Goal: Task Accomplishment & Management: Manage account settings

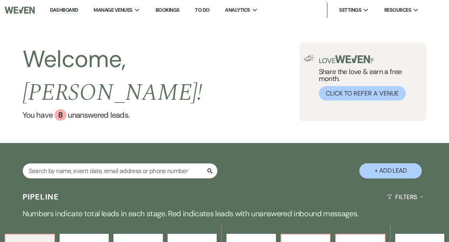
click at [67, 9] on link "Dashboard" at bounding box center [64, 10] width 28 height 7
click at [73, 9] on link "Dashboard" at bounding box center [64, 10] width 28 height 7
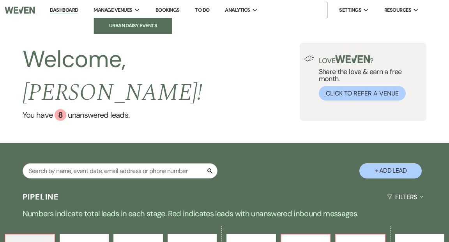
click at [116, 26] on li "Urban Daisy Events" at bounding box center [133, 26] width 70 height 8
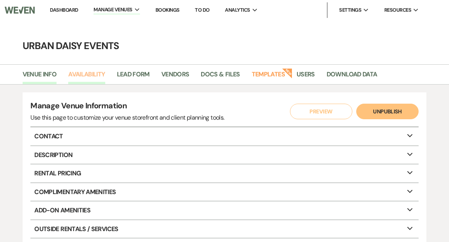
click at [93, 73] on link "Availability" at bounding box center [86, 76] width 37 height 15
select select "2"
select select "2026"
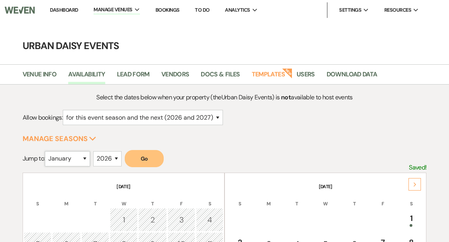
click at [88, 159] on select "January February March April May June July August September October November De…" at bounding box center [67, 158] width 45 height 15
select select "12"
click at [47, 151] on select "January February March April May June July August September October November De…" at bounding box center [67, 158] width 45 height 15
click at [120, 157] on select "2025 2026 2027 2028 2029" at bounding box center [107, 158] width 28 height 15
select select "2025"
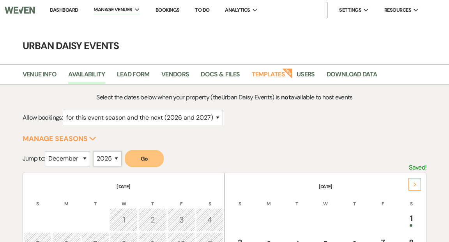
click at [95, 151] on select "2025 2026 2027 2028 2029" at bounding box center [107, 158] width 28 height 15
click at [143, 157] on button "Go" at bounding box center [144, 158] width 39 height 17
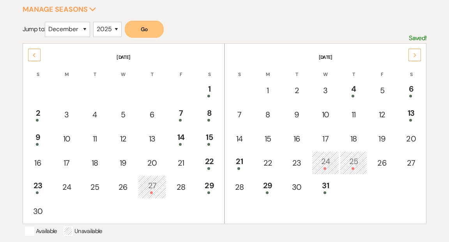
scroll to position [152, 0]
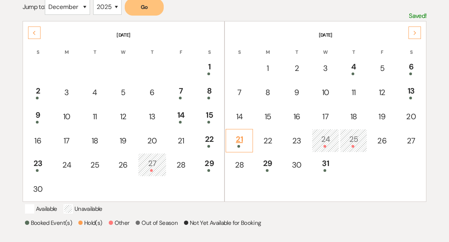
click at [239, 137] on div "21" at bounding box center [239, 140] width 19 height 14
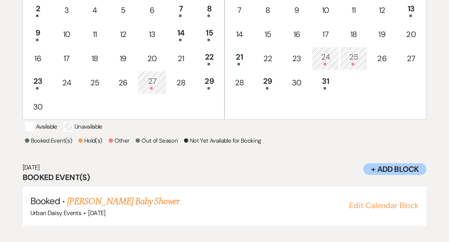
scroll to position [243, 0]
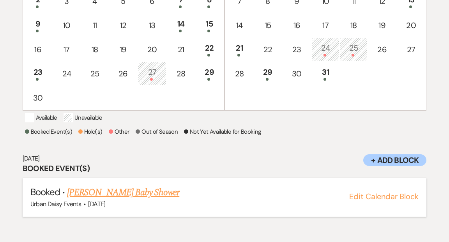
click at [378, 200] on button "Edit Calendar Block" at bounding box center [383, 197] width 69 height 8
select select "635"
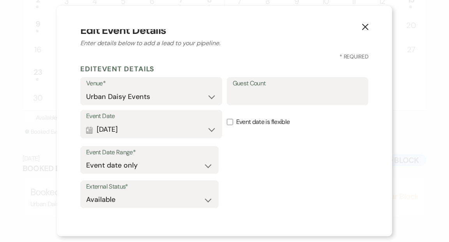
scroll to position [0, 0]
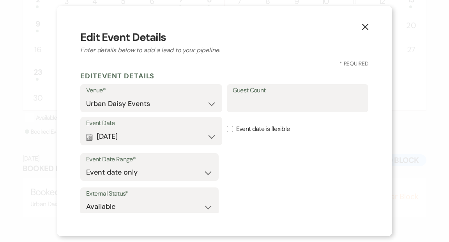
click at [367, 26] on use "button" at bounding box center [365, 27] width 6 height 6
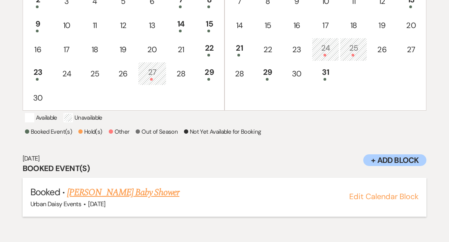
click at [147, 200] on link "Madeline Knight's Baby Shower" at bounding box center [123, 193] width 112 height 14
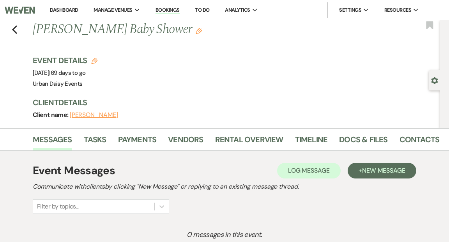
click at [93, 59] on use "button" at bounding box center [94, 61] width 6 height 6
select select "635"
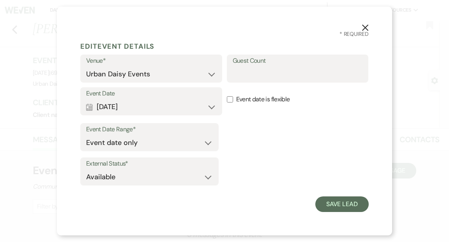
click at [365, 26] on icon "X" at bounding box center [365, 27] width 7 height 7
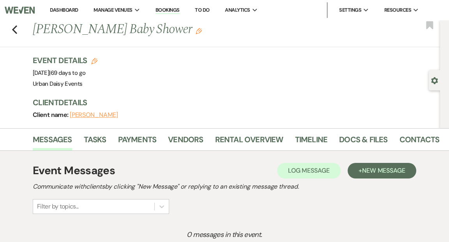
click at [94, 58] on use "button" at bounding box center [94, 61] width 6 height 6
select select "635"
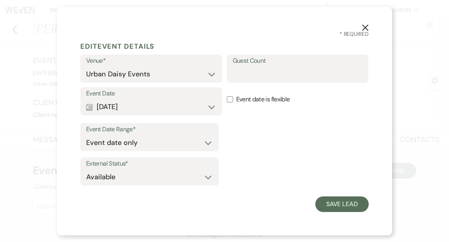
click at [365, 26] on icon "X" at bounding box center [365, 27] width 7 height 7
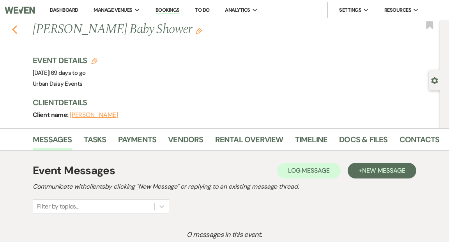
click at [14, 31] on icon "Previous" at bounding box center [15, 29] width 6 height 9
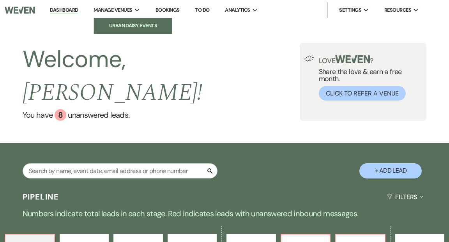
click at [126, 25] on li "Urban Daisy Events" at bounding box center [133, 26] width 70 height 8
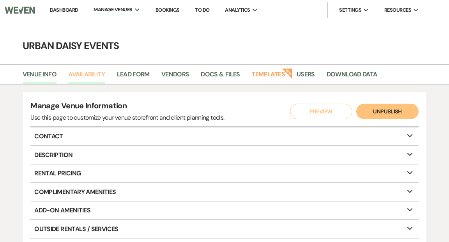
click at [95, 74] on link "Availability" at bounding box center [86, 76] width 37 height 15
select select "2"
select select "2026"
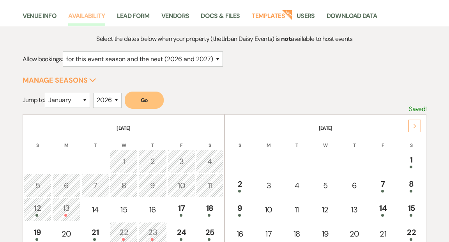
scroll to position [112, 0]
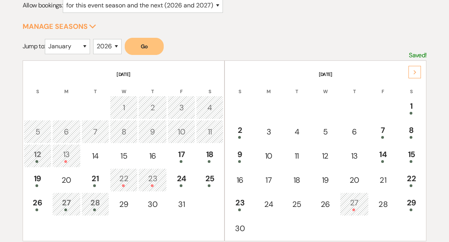
click at [411, 74] on div "Next" at bounding box center [415, 72] width 12 height 12
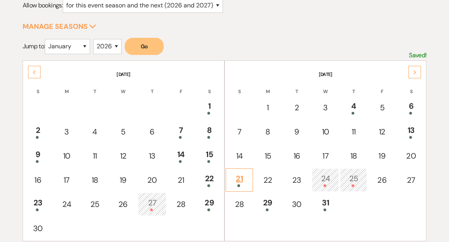
click at [238, 177] on div "21" at bounding box center [239, 180] width 19 height 14
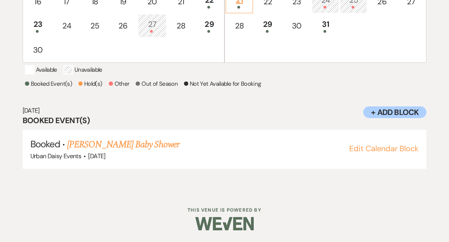
scroll to position [300, 0]
click at [385, 149] on button "Edit Calendar Block" at bounding box center [383, 149] width 69 height 8
select select "635"
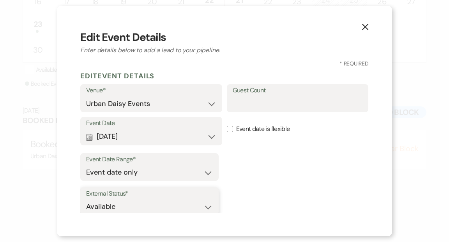
click at [207, 207] on select "Available Unavailable" at bounding box center [149, 206] width 127 height 15
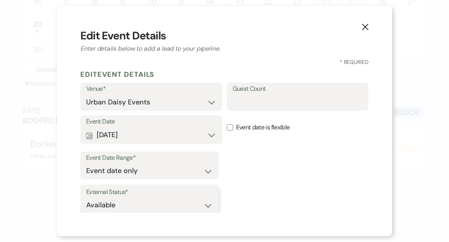
click at [86, 198] on select "Available Unavailable" at bounding box center [149, 205] width 127 height 15
click at [364, 25] on icon "X" at bounding box center [365, 26] width 7 height 7
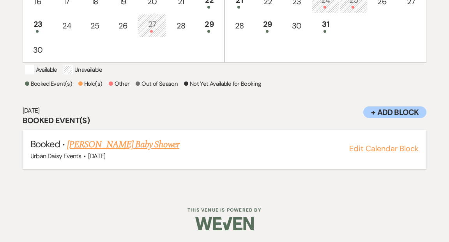
click at [154, 144] on link "Madeline Knight's Baby Shower" at bounding box center [123, 145] width 112 height 14
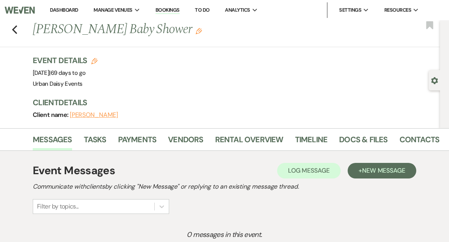
click at [435, 81] on icon "Gear" at bounding box center [434, 80] width 7 height 7
select select "12"
select select "3"
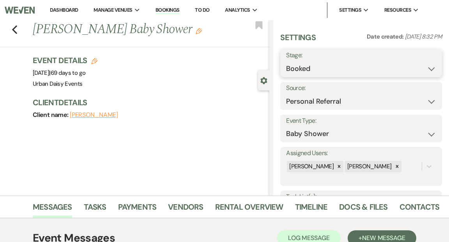
click at [431, 68] on select "Booked Lost" at bounding box center [361, 68] width 150 height 15
click at [93, 59] on use "button" at bounding box center [94, 61] width 6 height 6
select select "635"
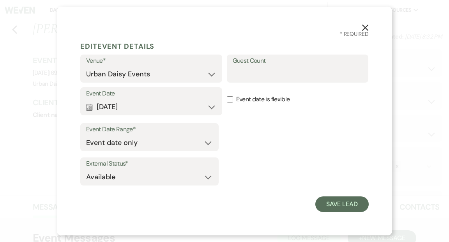
click at [364, 27] on use "button" at bounding box center [365, 28] width 6 height 6
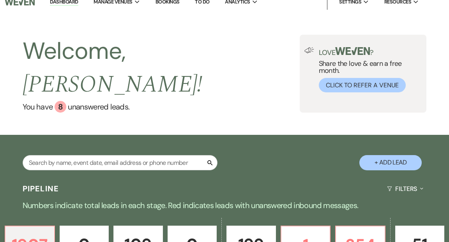
scroll to position [10, 0]
